Goal: Task Accomplishment & Management: Manage account settings

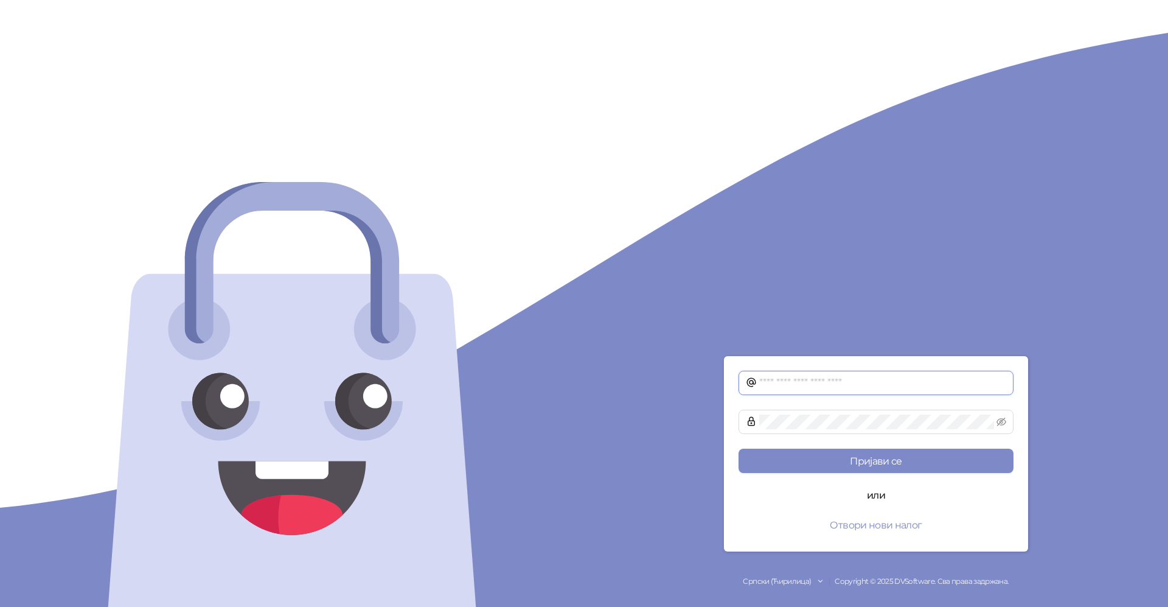
click at [814, 381] on input "text" at bounding box center [882, 382] width 247 height 15
type input "**********"
click at [864, 453] on button "Пријави се" at bounding box center [876, 460] width 275 height 24
click at [865, 456] on button "Пријави се" at bounding box center [876, 460] width 275 height 24
